Goal: Find specific page/section: Find specific page/section

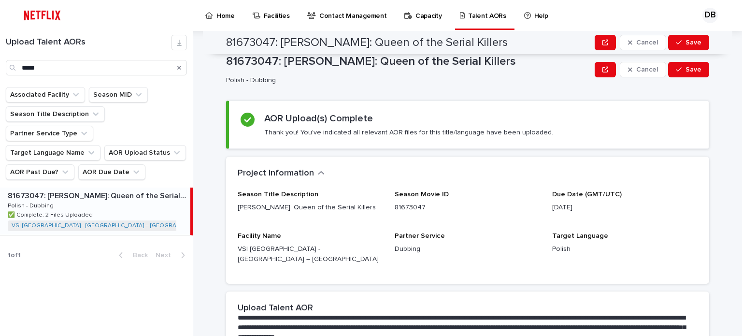
scroll to position [193, 0]
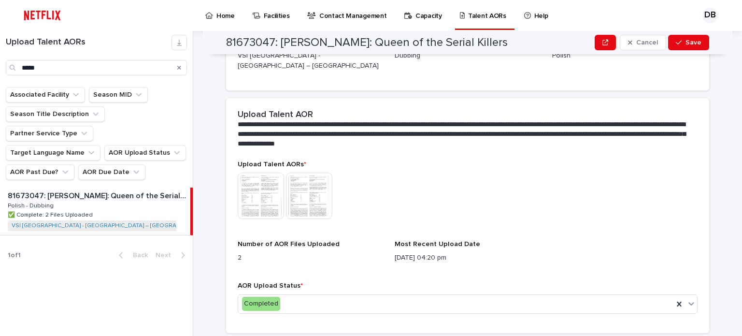
click at [180, 66] on icon "Search" at bounding box center [179, 68] width 4 height 4
click at [142, 70] on input "Search" at bounding box center [96, 67] width 181 height 15
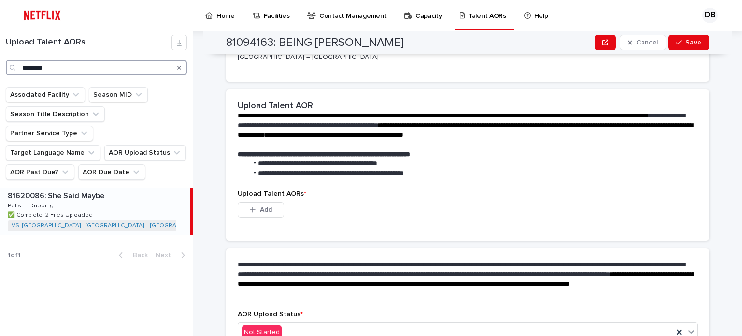
type input "********"
click at [110, 196] on div "81620086: She Said Maybe 81620086: She Said Maybe Polish - Dubbing Polish - Dub…" at bounding box center [95, 210] width 190 height 47
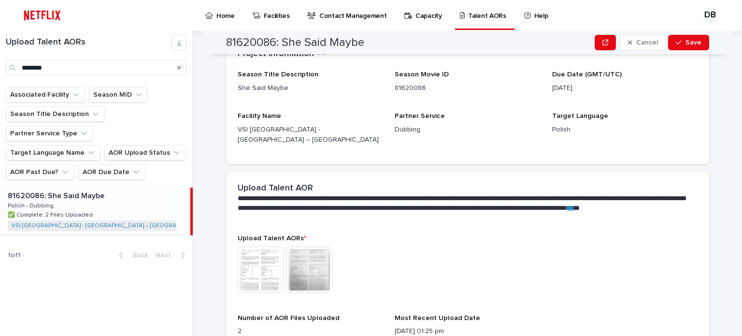
click at [177, 67] on div "Search" at bounding box center [178, 67] width 15 height 15
click at [178, 67] on icon "Search" at bounding box center [179, 68] width 4 height 6
click at [155, 69] on input "Search" at bounding box center [96, 67] width 181 height 15
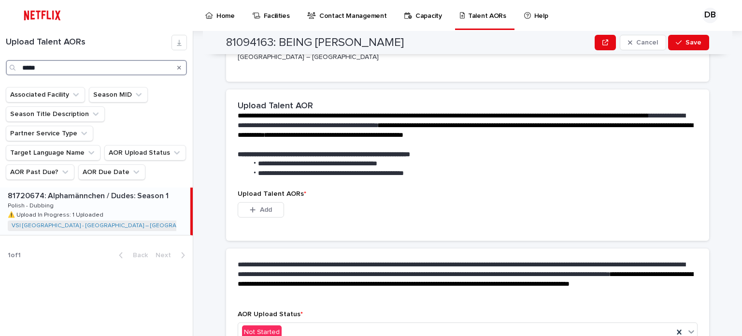
type input "*****"
click at [154, 187] on div "81720674: Alphamännchen / Dudes: Season 1 81720674: Alphamännchen / Dudes: Seas…" at bounding box center [95, 210] width 190 height 47
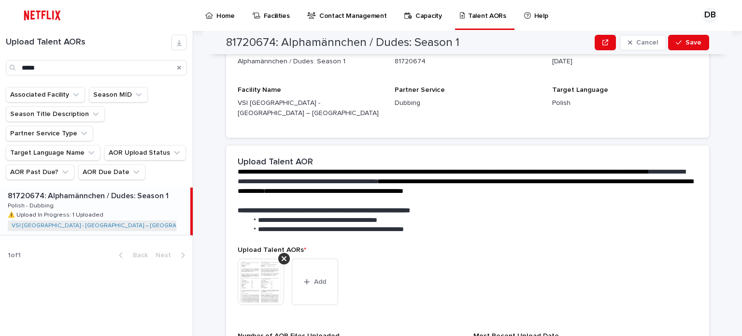
click at [262, 263] on img at bounding box center [261, 281] width 46 height 46
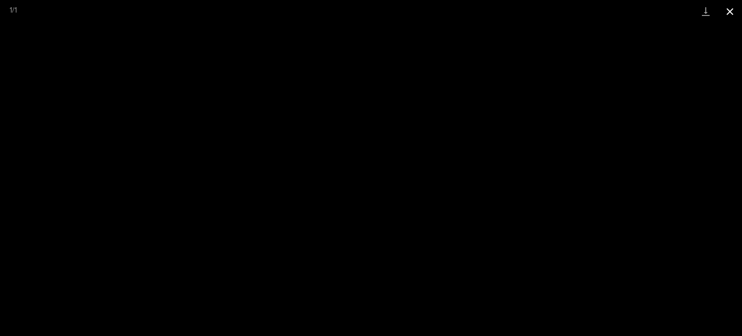
click at [736, 10] on button "Close gallery" at bounding box center [730, 11] width 24 height 23
